Goal: Check status: Check status

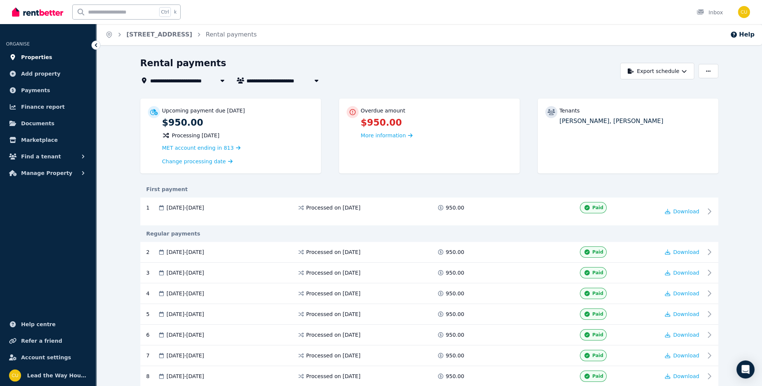
click at [26, 56] on span "Properties" at bounding box center [36, 57] width 31 height 9
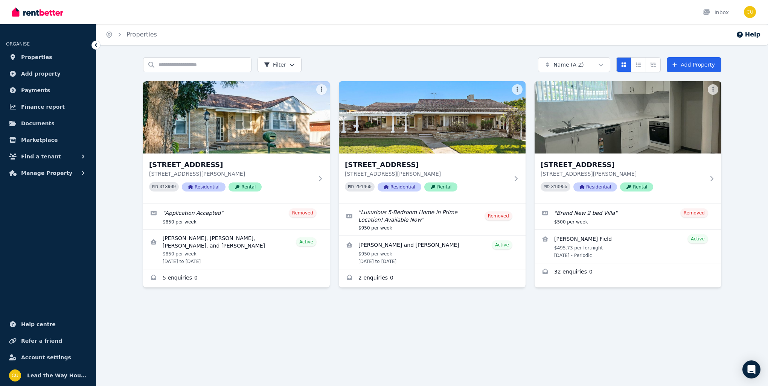
click at [257, 137] on img at bounding box center [236, 117] width 187 height 72
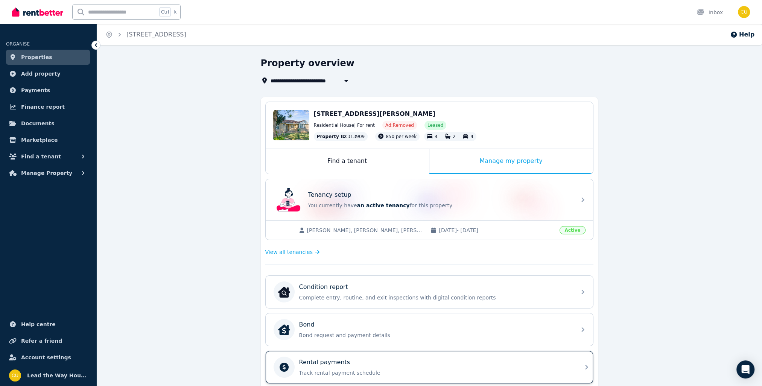
scroll to position [178, 0]
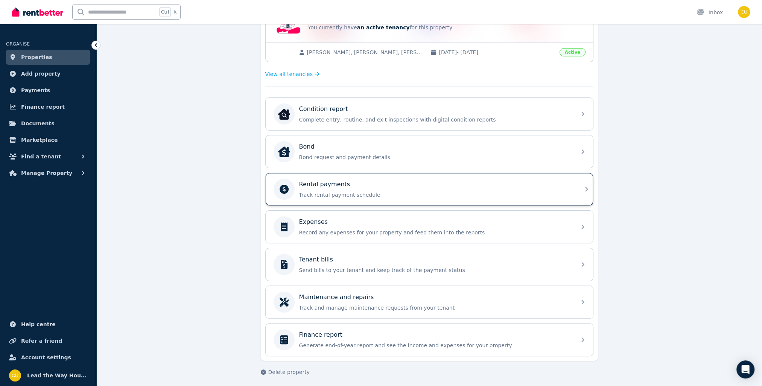
click at [340, 192] on div "[STREET_ADDRESS][PERSON_NAME] Edit [STREET_ADDRESS][PERSON_NAME] Residential Ho…" at bounding box center [429, 140] width 337 height 442
click at [317, 191] on p "Track rental payment schedule" at bounding box center [435, 195] width 273 height 8
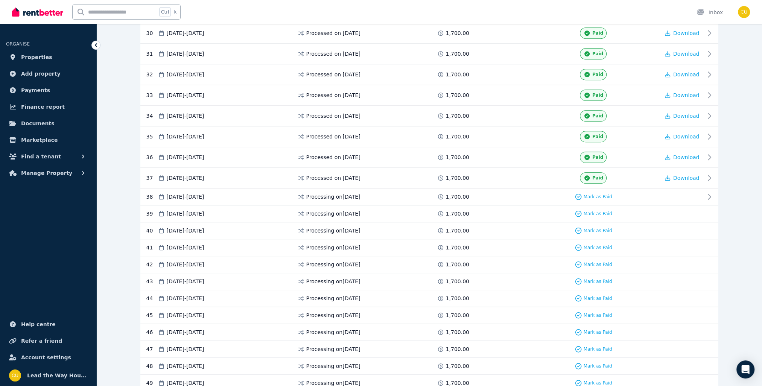
scroll to position [882, 0]
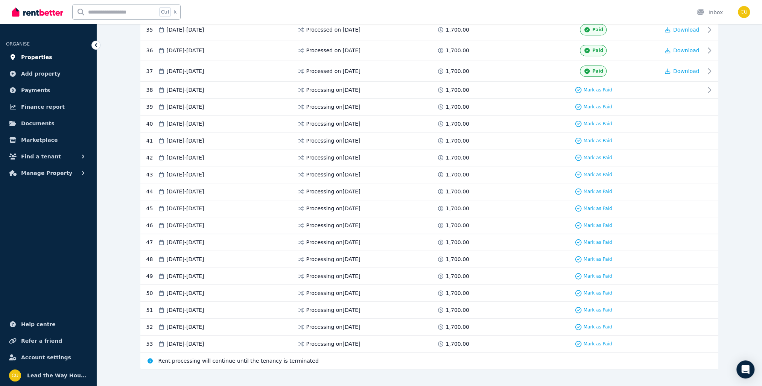
click at [26, 57] on span "Properties" at bounding box center [36, 57] width 31 height 9
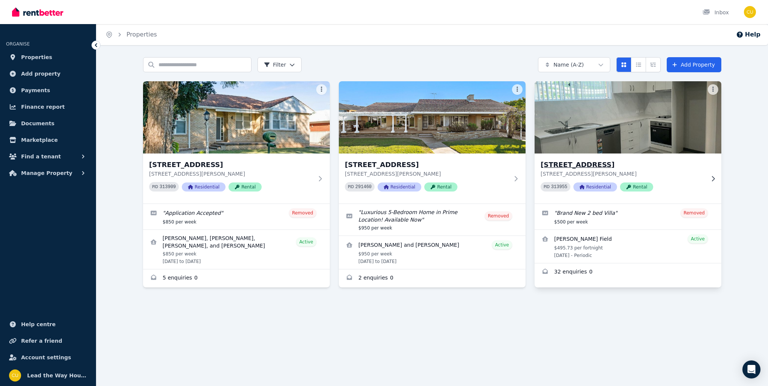
click at [578, 117] on img at bounding box center [628, 117] width 196 height 76
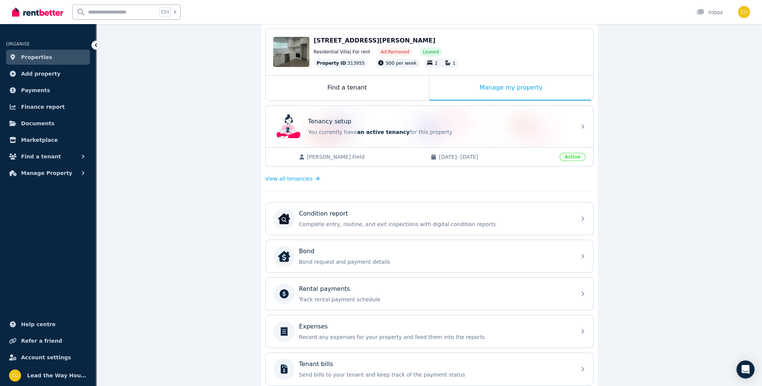
scroll to position [151, 0]
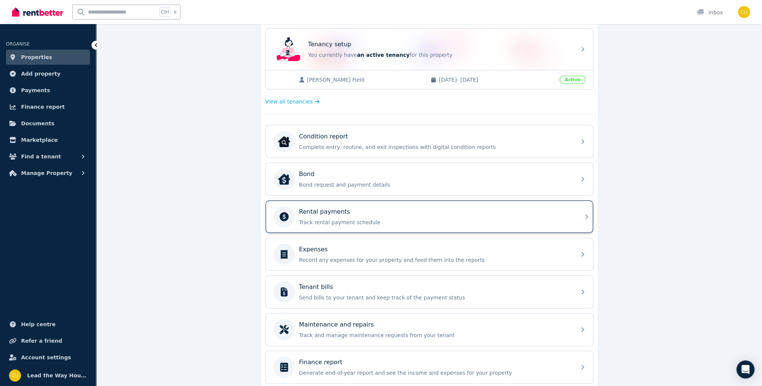
click at [357, 221] on p "Track rental payment schedule" at bounding box center [435, 223] width 273 height 8
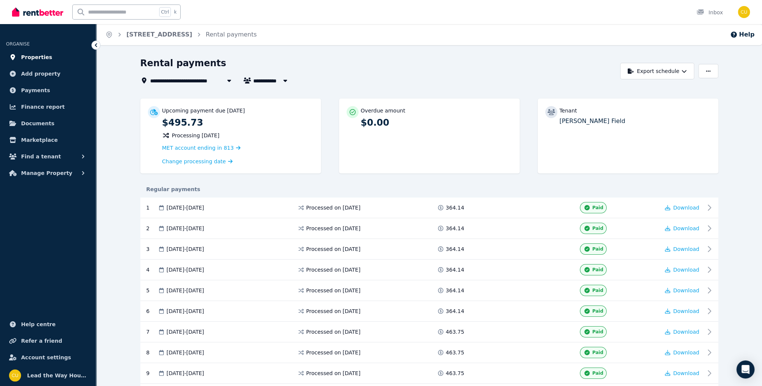
click at [37, 56] on span "Properties" at bounding box center [36, 57] width 31 height 9
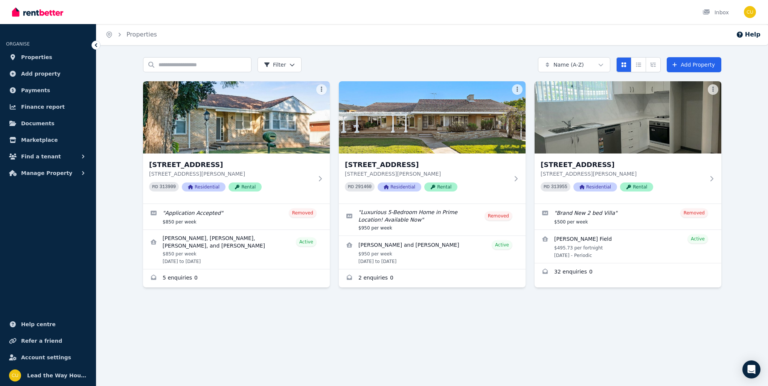
drag, startPoint x: 120, startPoint y: 12, endPoint x: 122, endPoint y: 140, distance: 128.0
drag, startPoint x: 122, startPoint y: 140, endPoint x: 117, endPoint y: 115, distance: 25.8
click at [116, 115] on div "Search properties Filter Name (A-Z) Add Property [STREET_ADDRESS][PERSON_NAME] …" at bounding box center [432, 189] width 672 height 265
